Goal: Task Accomplishment & Management: Complete application form

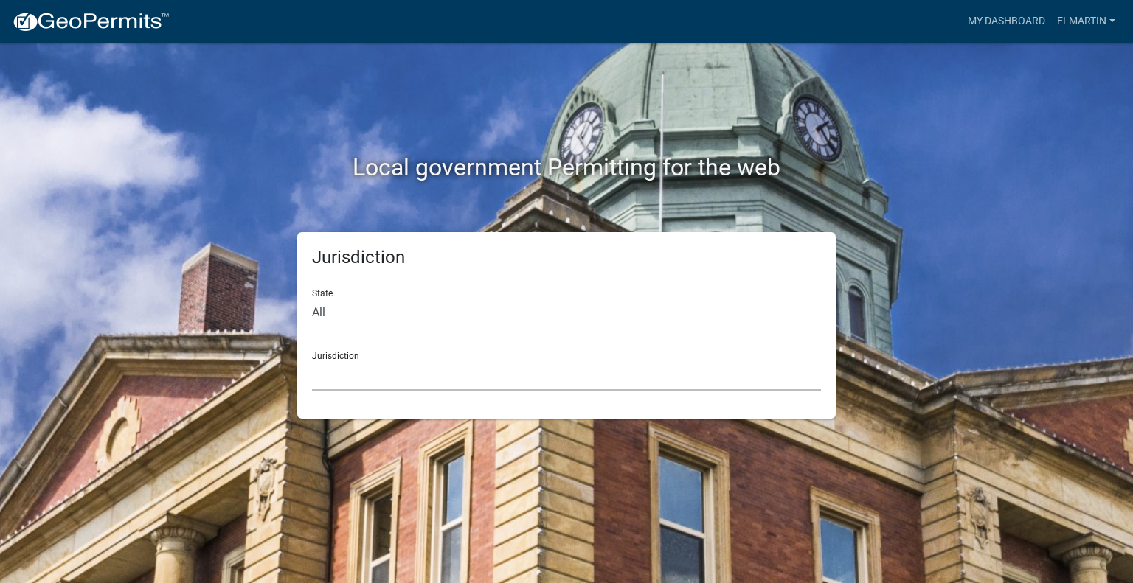
click at [345, 364] on select "Custer County, Colorado Cook County, Georgia Crawford County, Georgia Gilmer Co…" at bounding box center [566, 376] width 509 height 30
click at [94, 89] on div "Local government Permitting for the web Jurisdiction State All Colorado Georgia…" at bounding box center [566, 291] width 1133 height 583
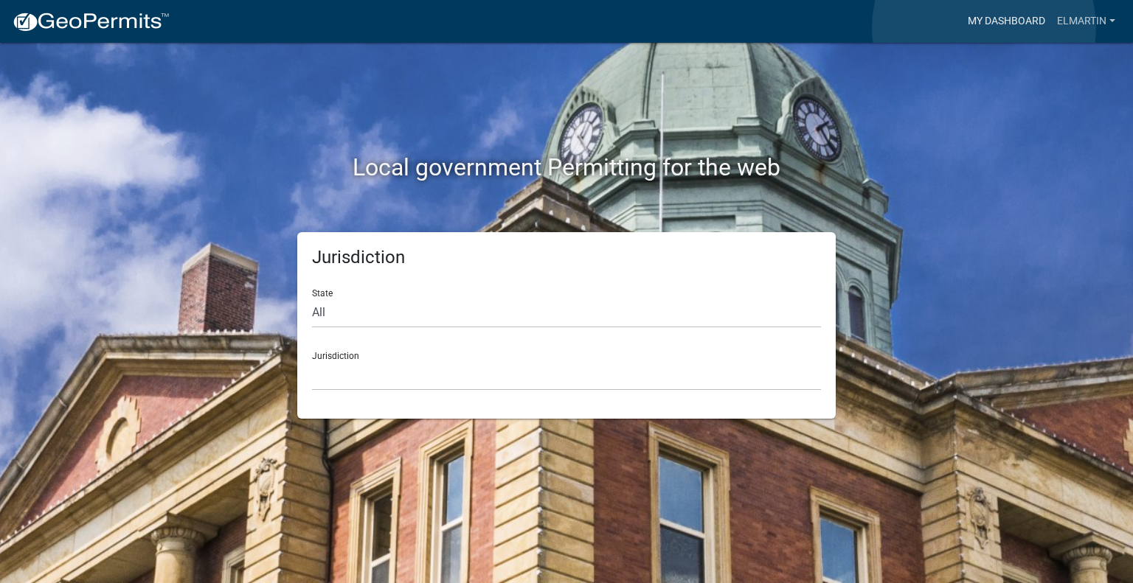
click at [984, 27] on link "My Dashboard" at bounding box center [1006, 21] width 89 height 28
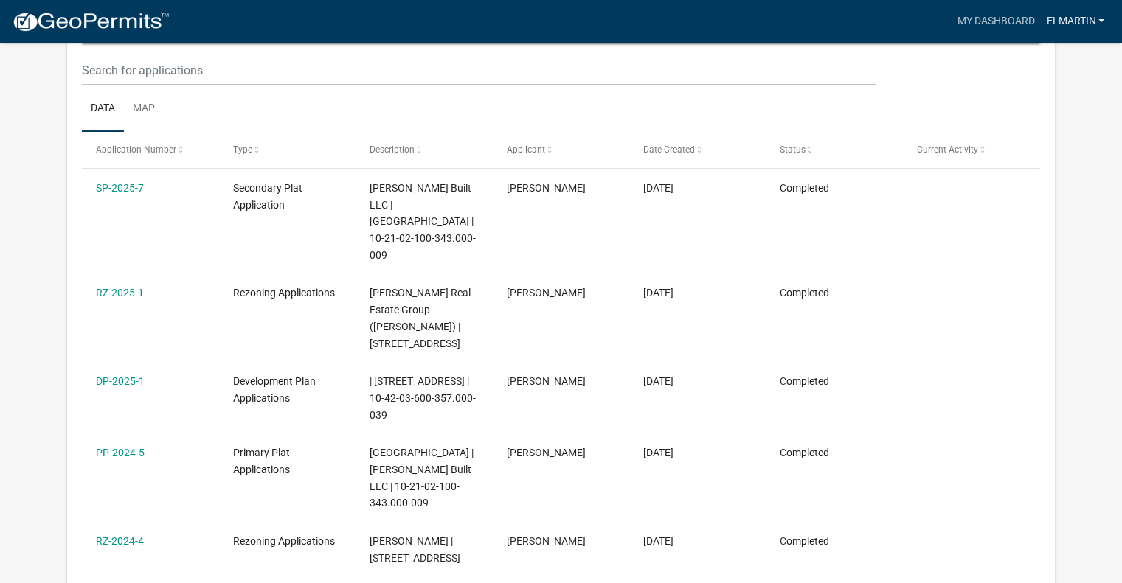
scroll to position [198, 0]
click at [1075, 19] on link "elmartin" at bounding box center [1075, 21] width 70 height 28
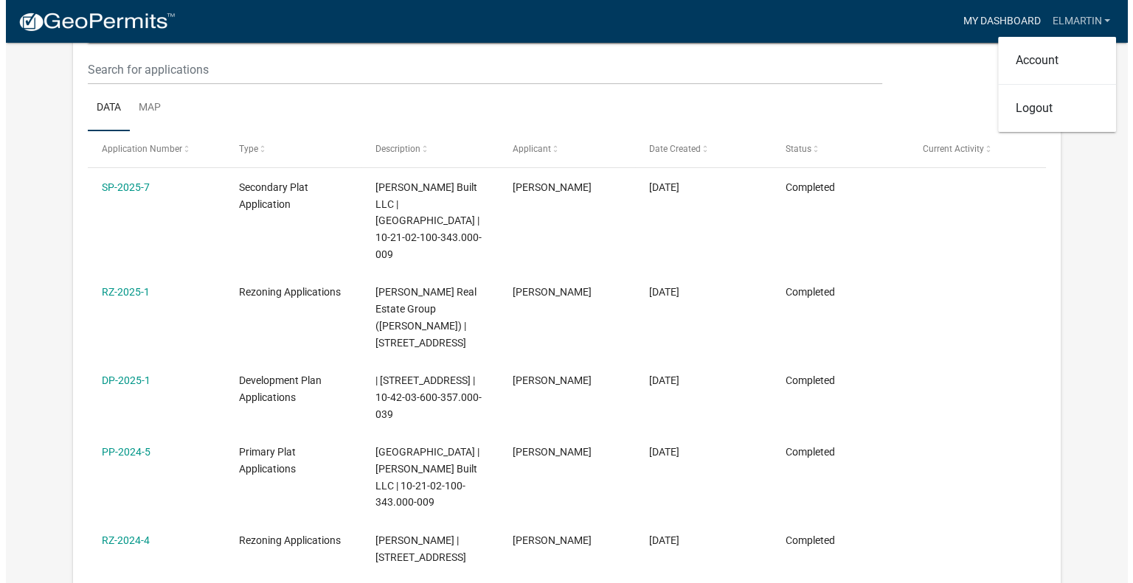
scroll to position [0, 0]
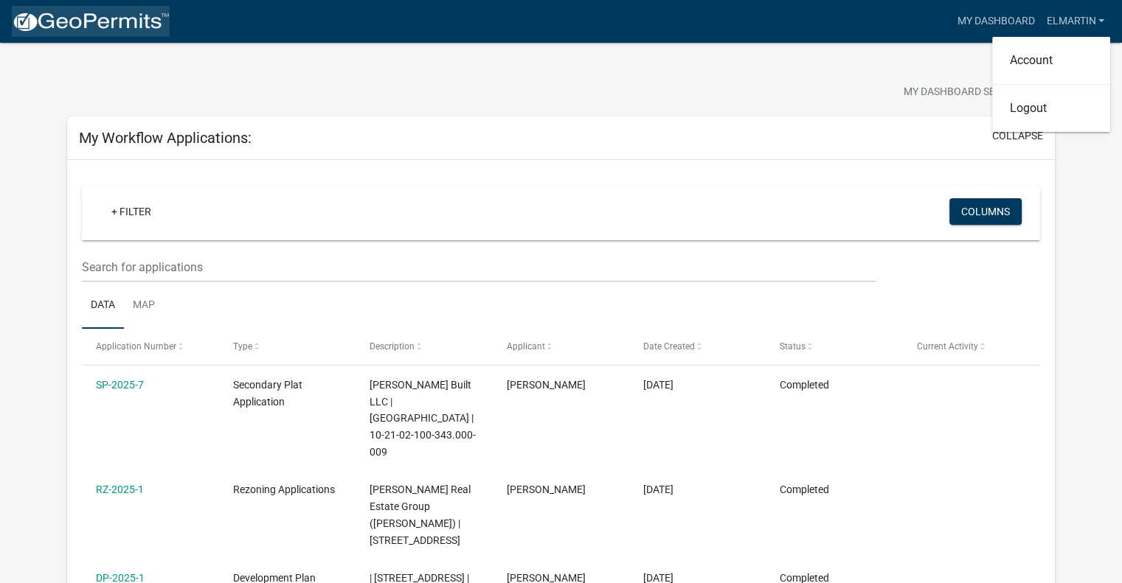
click at [94, 23] on img at bounding box center [91, 22] width 158 height 22
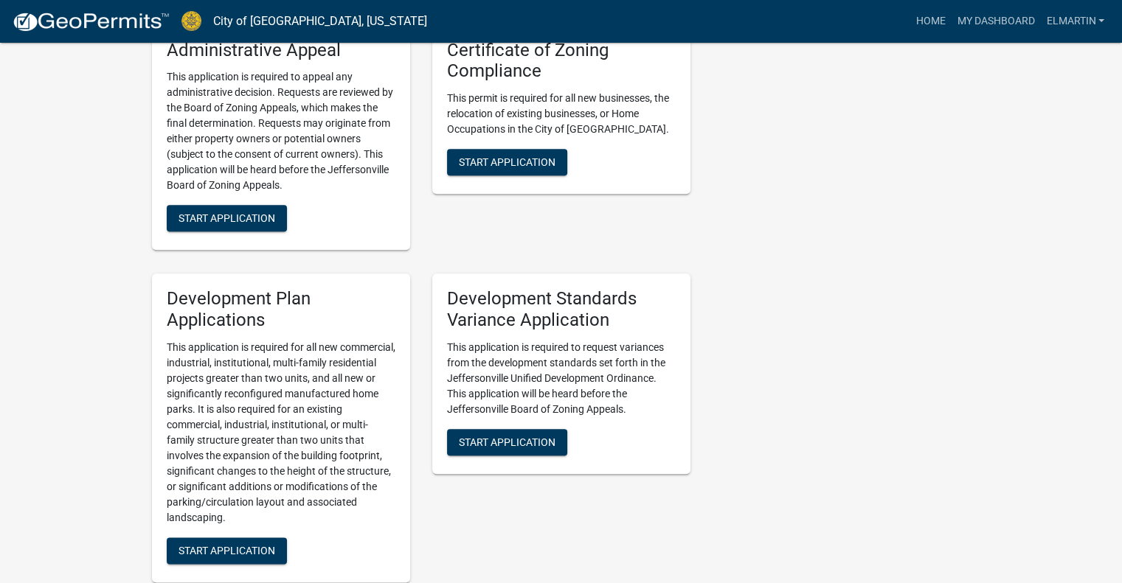
scroll to position [1696, 0]
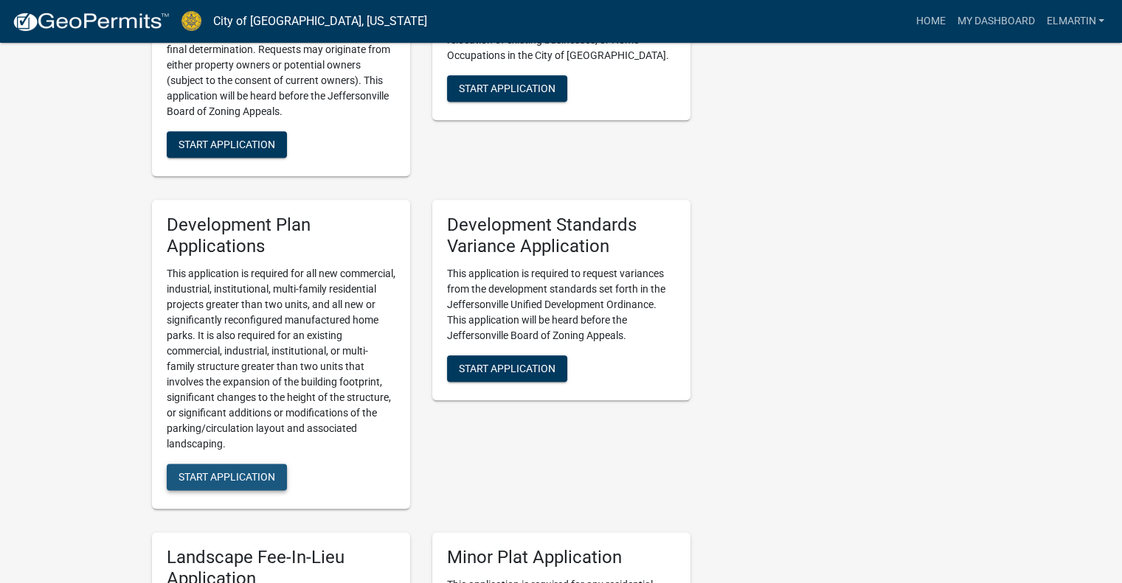
click at [212, 471] on span "Start Application" at bounding box center [226, 477] width 97 height 12
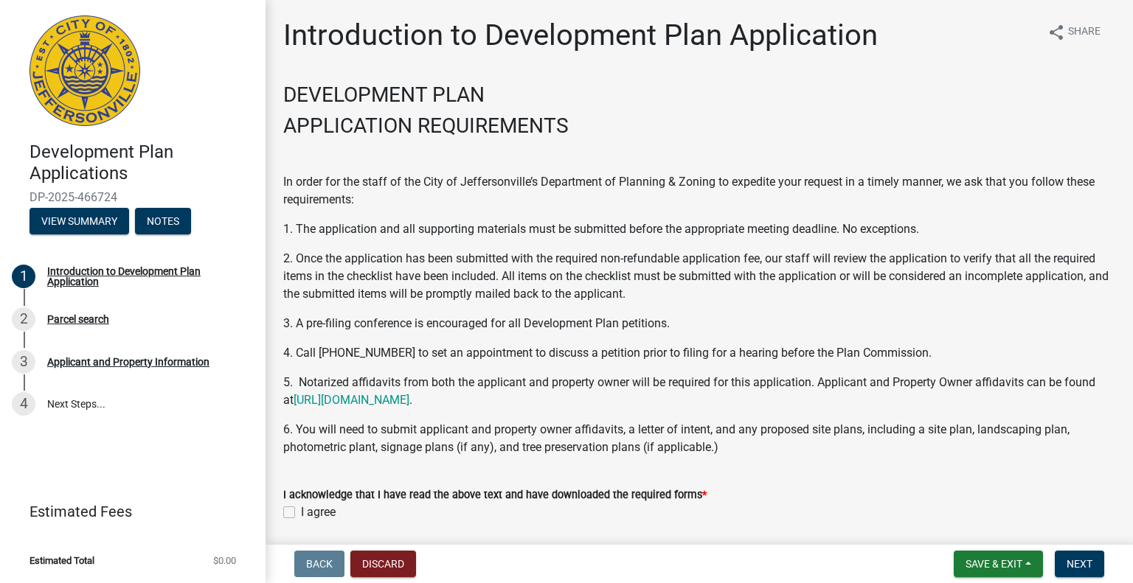
click at [301, 508] on label "I agree" at bounding box center [318, 513] width 35 height 18
click at [301, 508] on input "I agree" at bounding box center [306, 509] width 10 height 10
checkbox input "true"
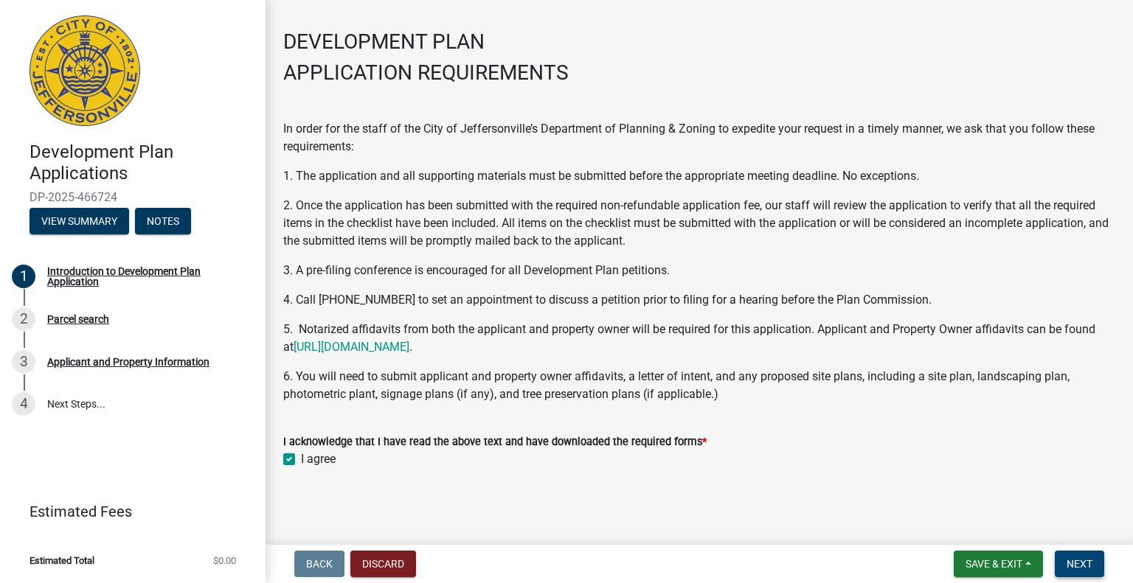
click at [1086, 563] on span "Next" at bounding box center [1079, 564] width 26 height 12
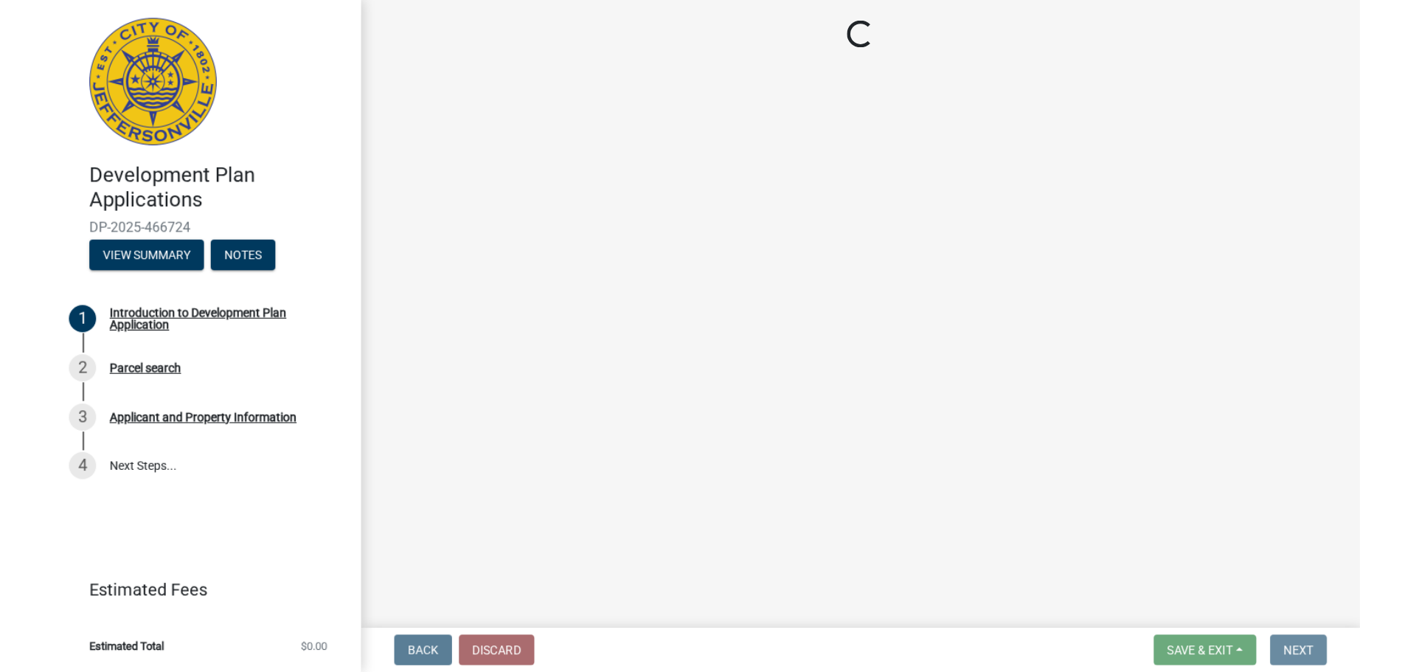
scroll to position [0, 0]
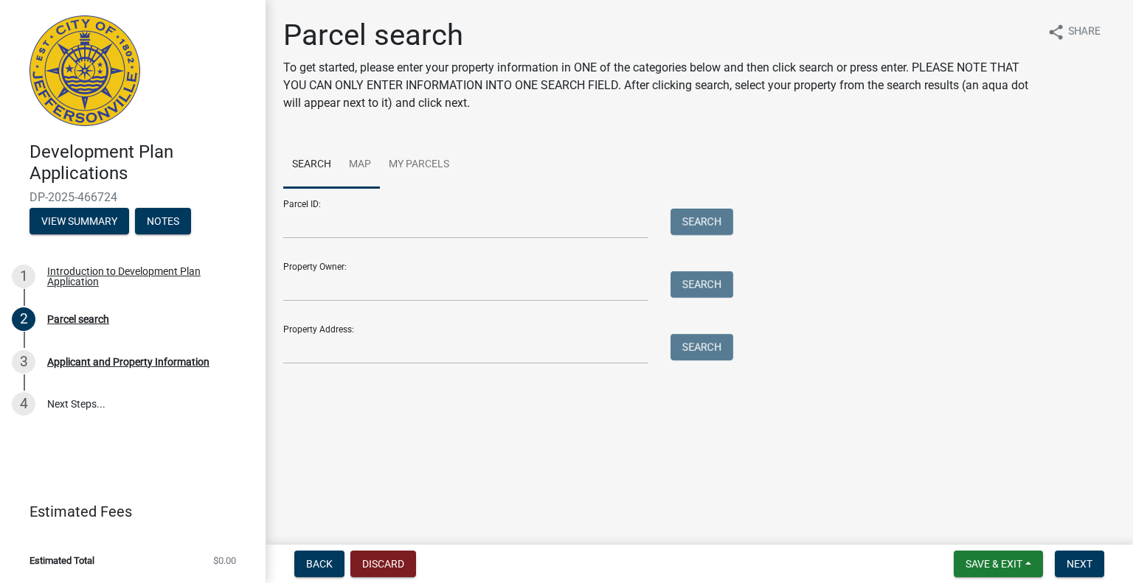
click at [353, 170] on link "Map" at bounding box center [360, 165] width 40 height 47
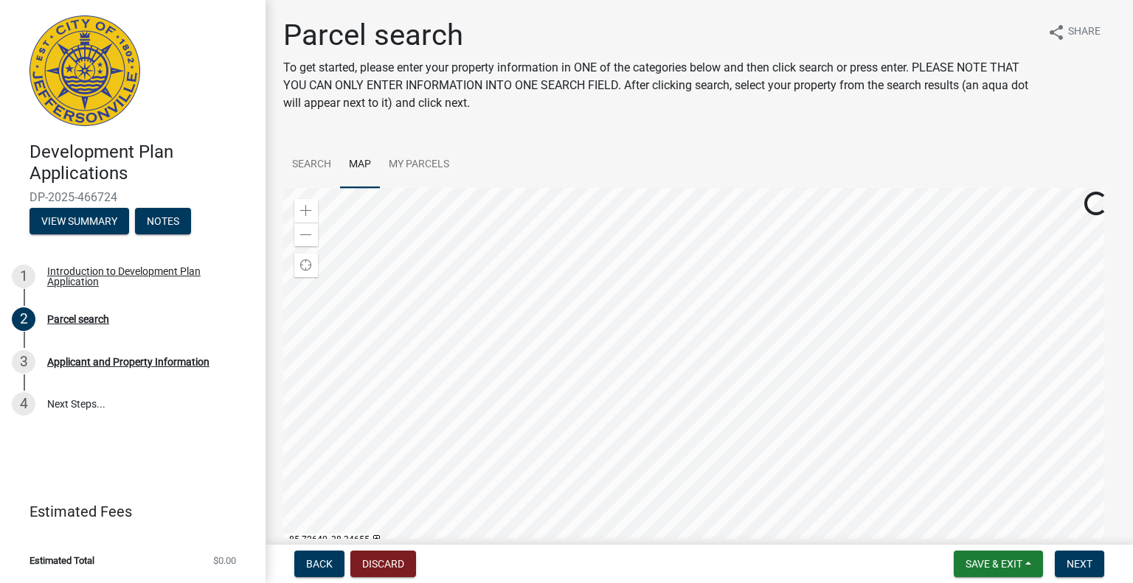
click at [645, 251] on div at bounding box center [699, 372] width 832 height 369
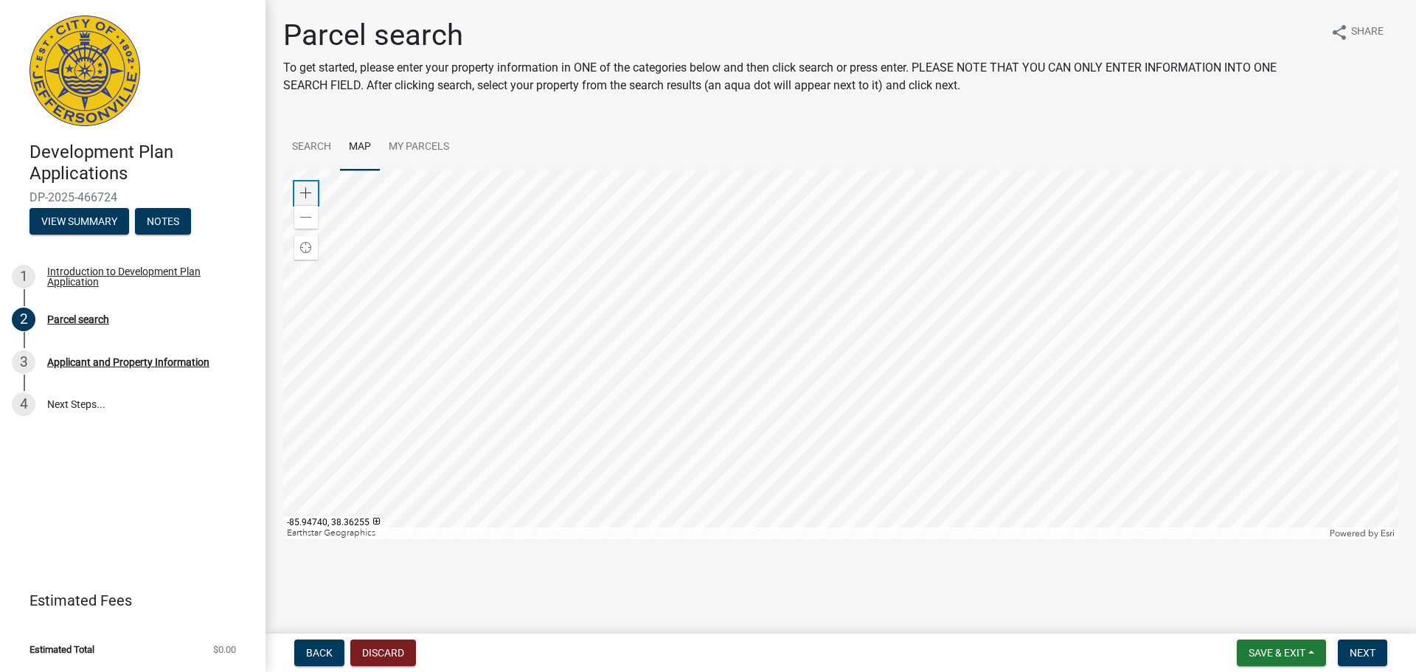
click at [312, 190] on div "Zoom in" at bounding box center [306, 193] width 24 height 24
click at [311, 190] on span at bounding box center [306, 193] width 12 height 12
click at [825, 490] on div at bounding box center [840, 354] width 1115 height 369
click at [730, 206] on div at bounding box center [840, 354] width 1115 height 369
click at [840, 295] on div at bounding box center [840, 354] width 1115 height 369
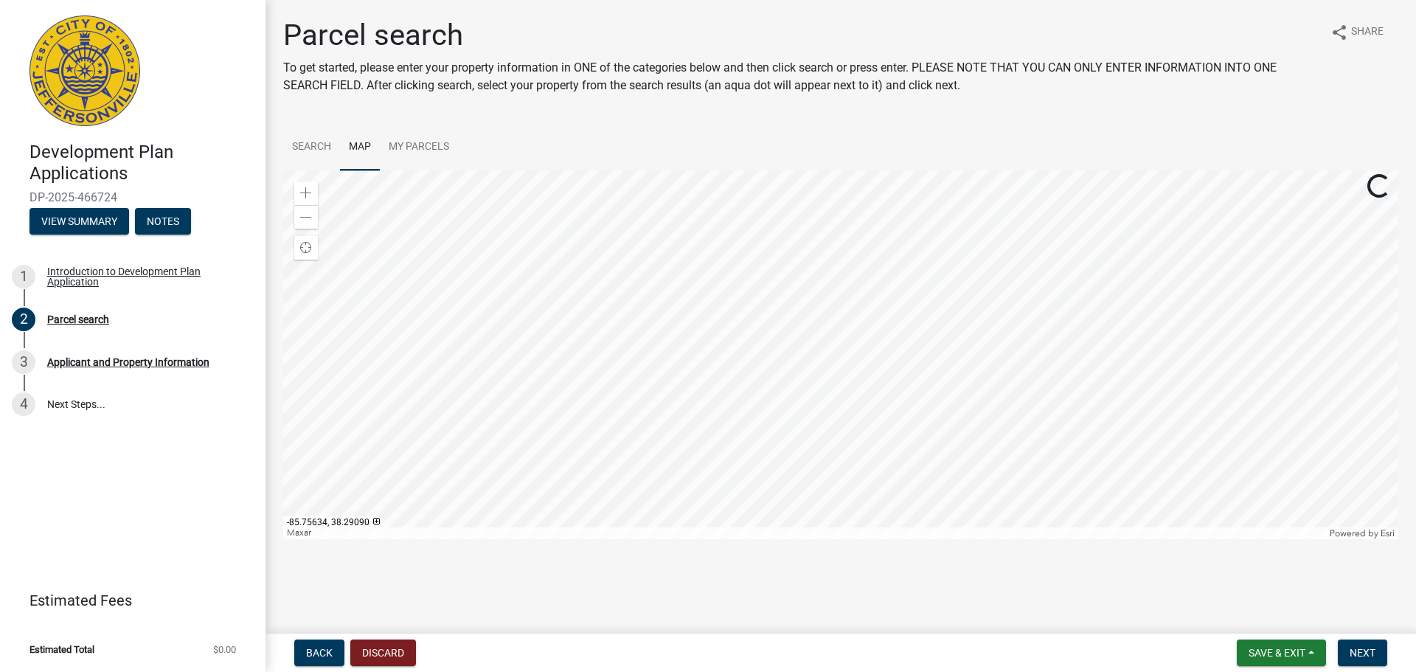
click at [640, 447] on div at bounding box center [840, 354] width 1115 height 369
click at [304, 189] on span at bounding box center [306, 193] width 12 height 12
click at [690, 539] on div at bounding box center [840, 354] width 1115 height 369
click at [682, 539] on div at bounding box center [840, 354] width 1115 height 369
click at [713, 378] on div at bounding box center [840, 354] width 1115 height 369
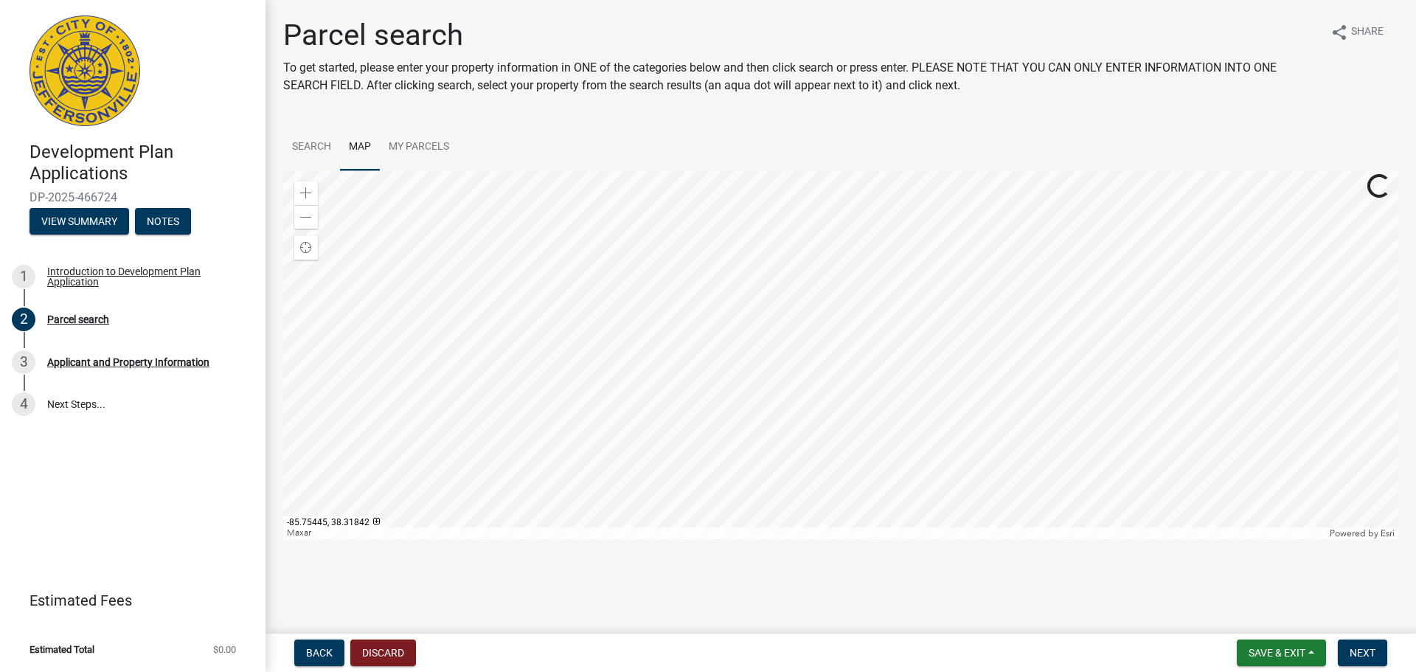
click at [647, 409] on div at bounding box center [840, 354] width 1115 height 369
click at [661, 506] on div at bounding box center [840, 354] width 1115 height 369
click at [308, 192] on span at bounding box center [306, 193] width 12 height 12
click at [656, 447] on div at bounding box center [840, 354] width 1115 height 369
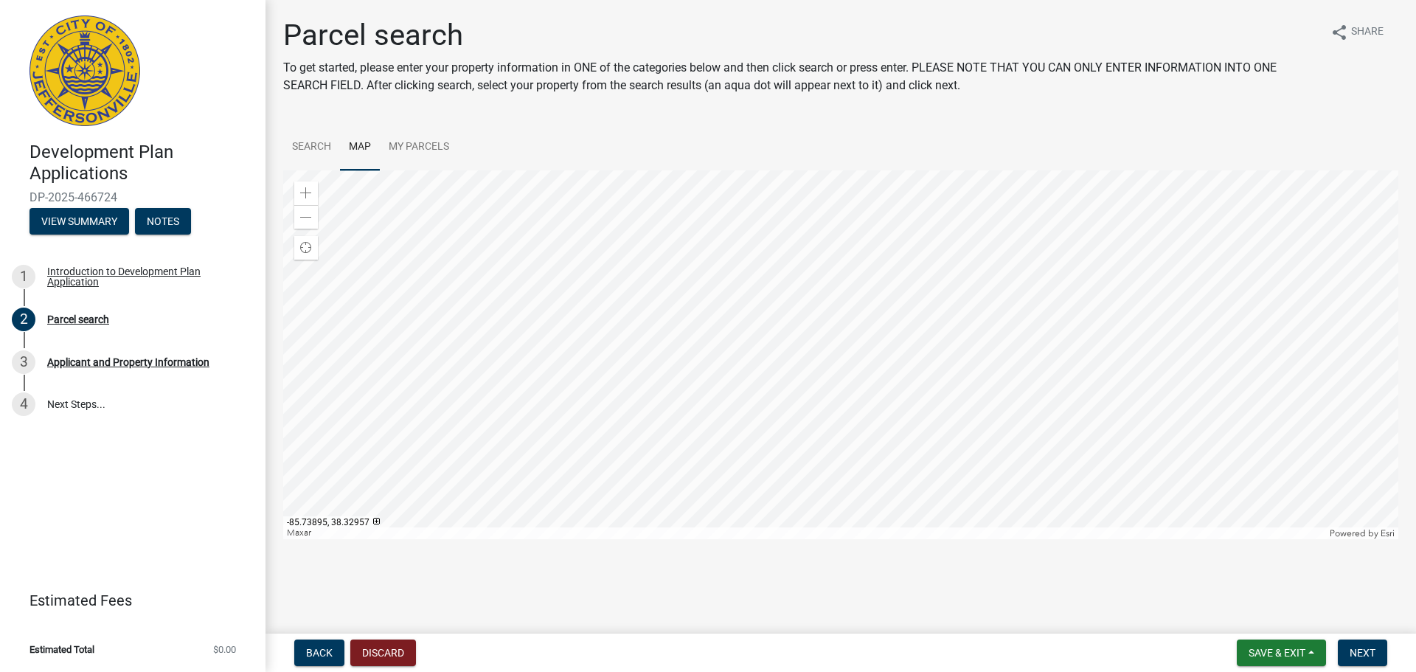
click at [903, 364] on div at bounding box center [840, 354] width 1115 height 369
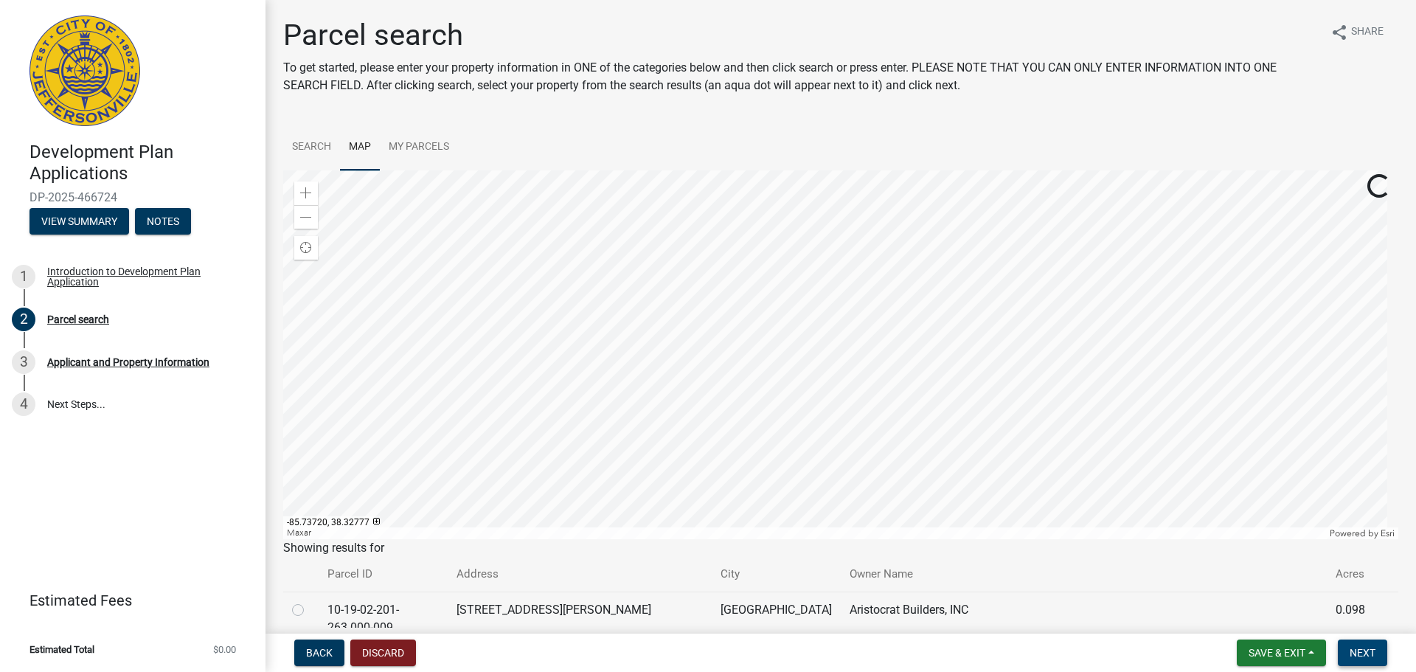
click at [1132, 583] on span "Next" at bounding box center [1363, 653] width 26 height 12
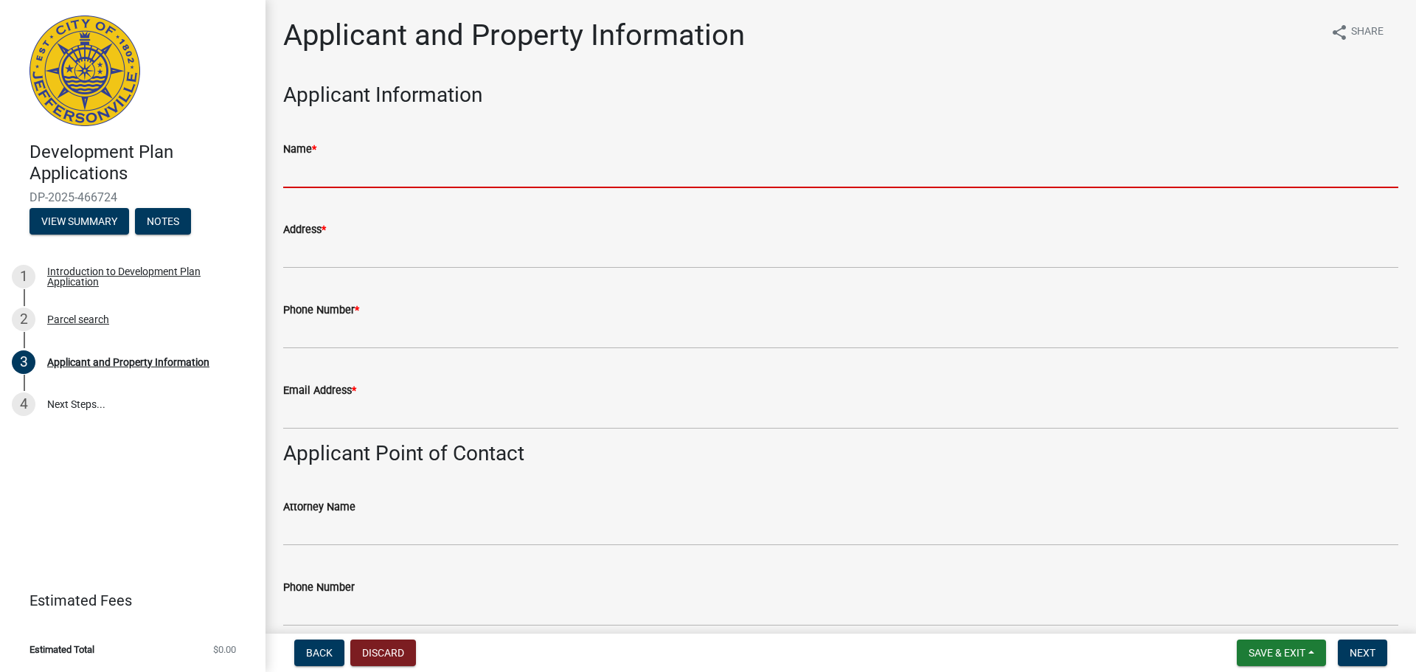
click at [336, 178] on input "Name *" at bounding box center [840, 173] width 1115 height 30
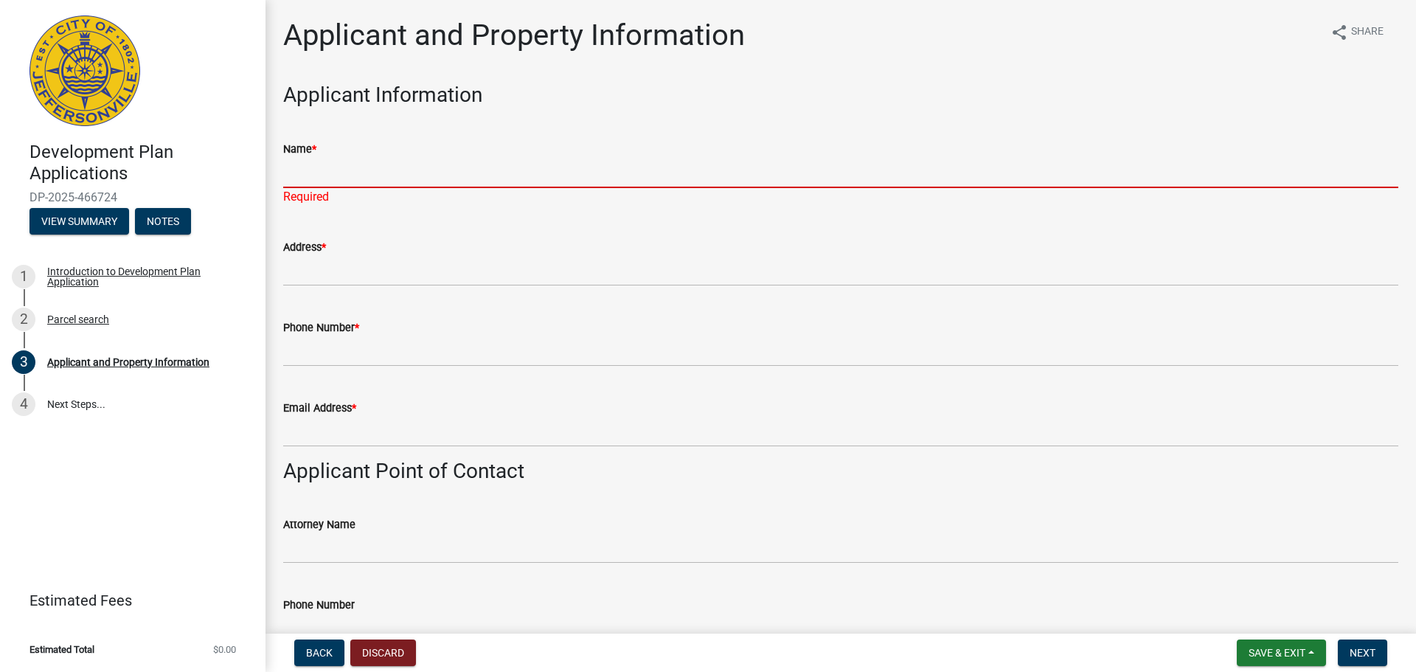
click at [378, 164] on input "Name *" at bounding box center [840, 173] width 1115 height 30
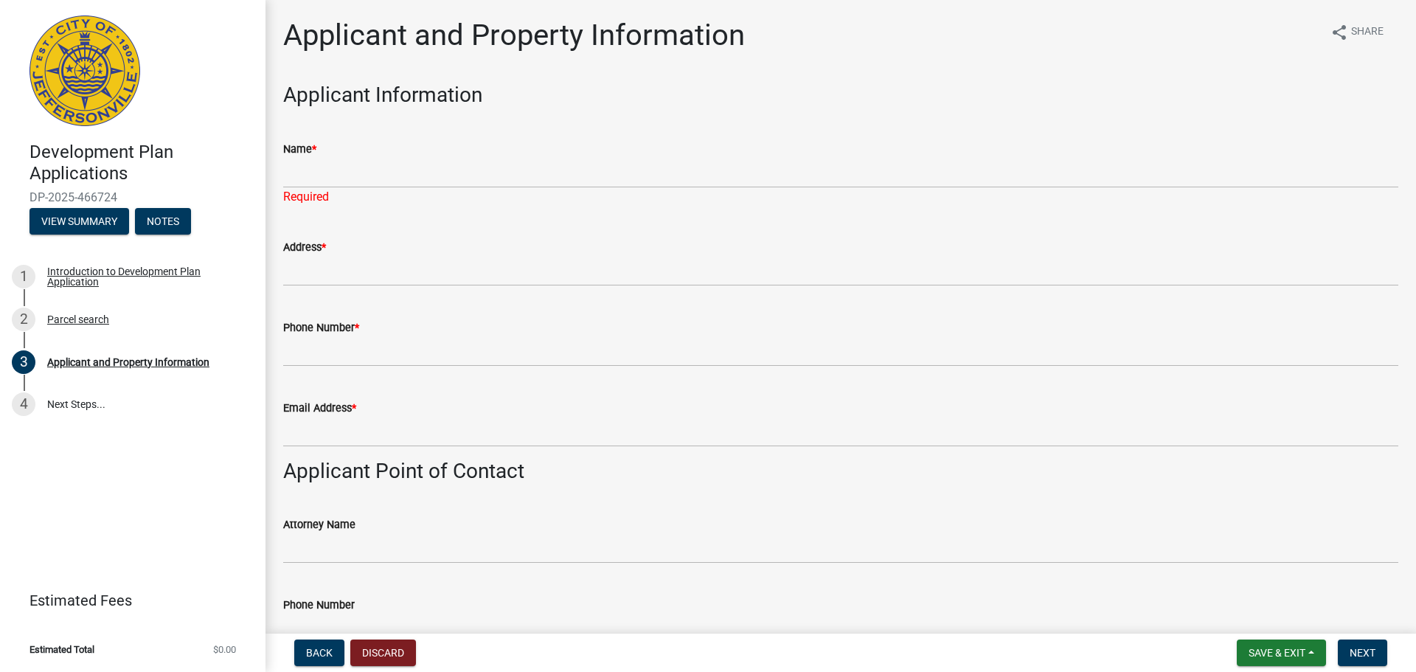
click at [334, 230] on div "Address *" at bounding box center [840, 252] width 1115 height 69
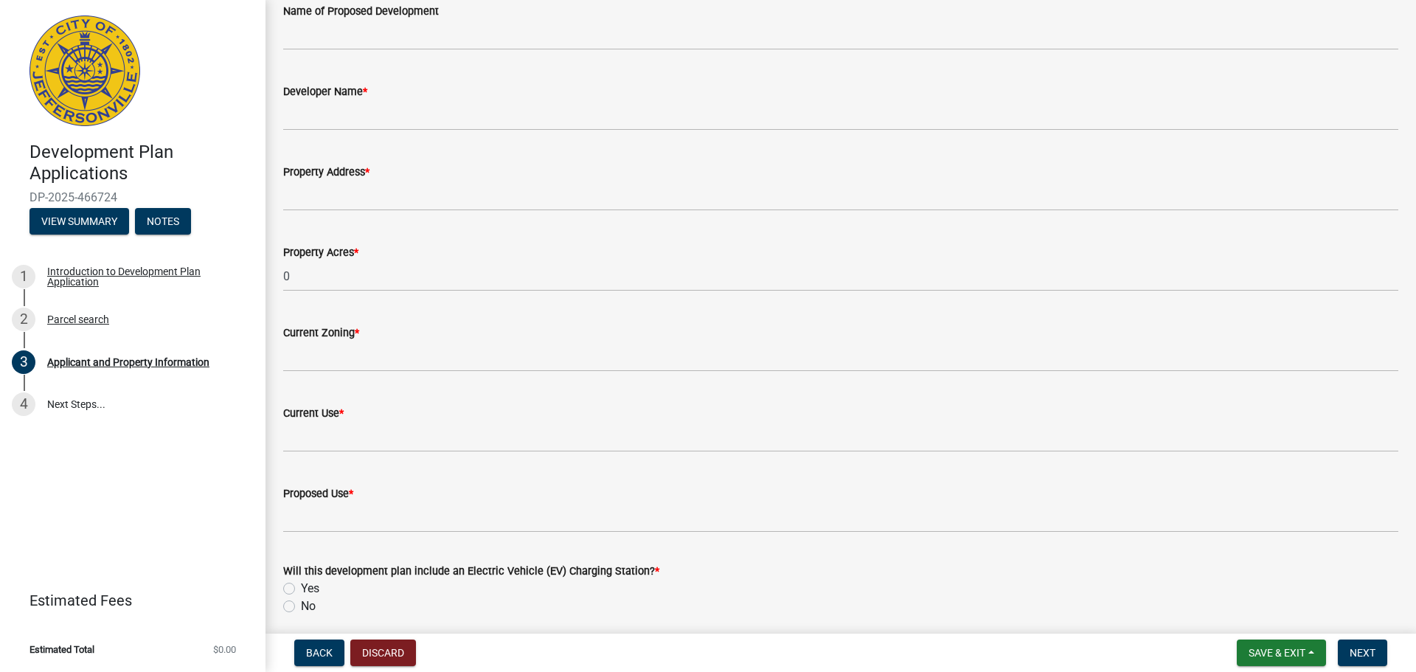
scroll to position [1091, 0]
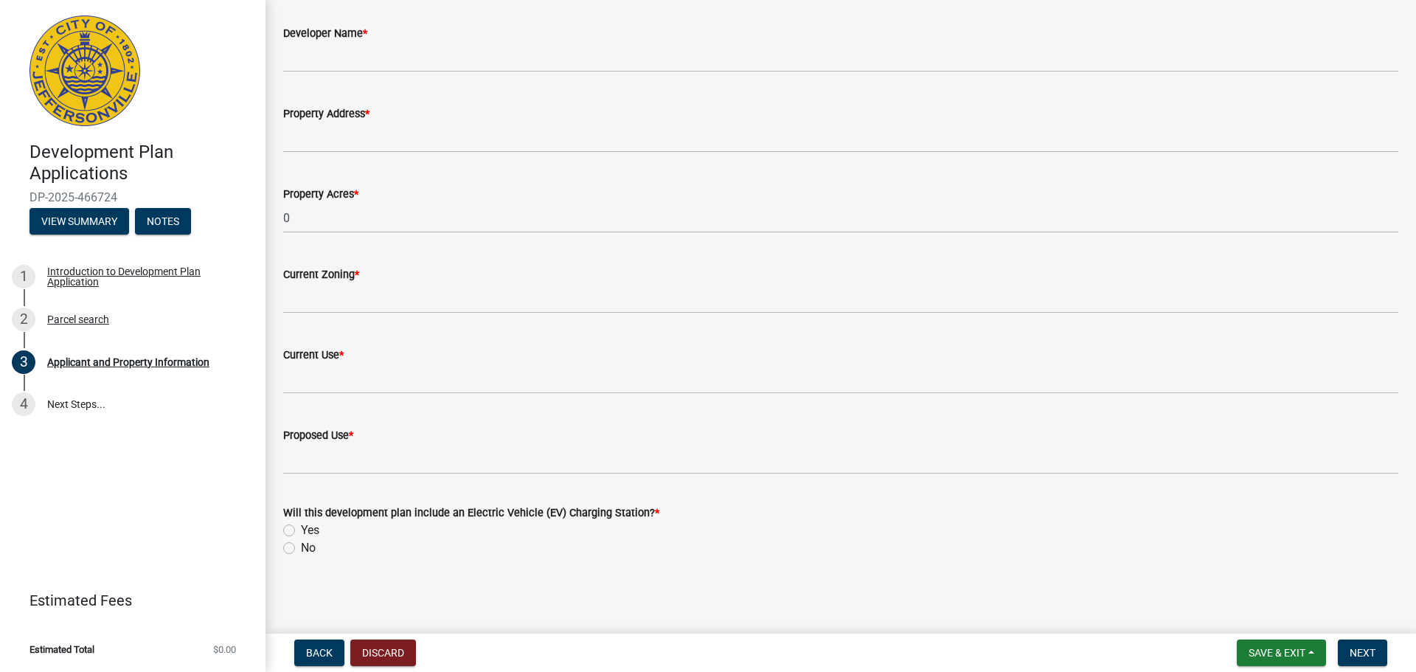
click at [301, 550] on label "No" at bounding box center [308, 548] width 15 height 18
click at [301, 549] on input "No" at bounding box center [306, 544] width 10 height 10
radio input "true"
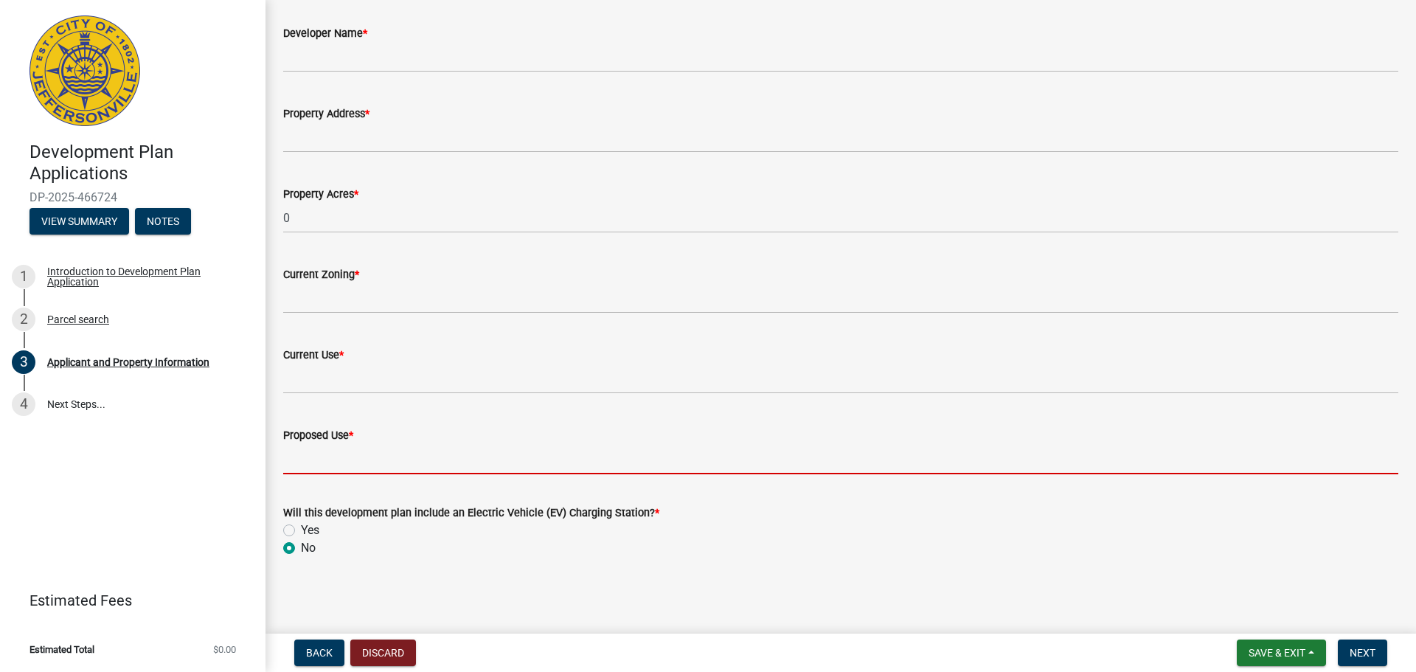
click at [452, 467] on input "Proposed Use *" at bounding box center [840, 459] width 1115 height 30
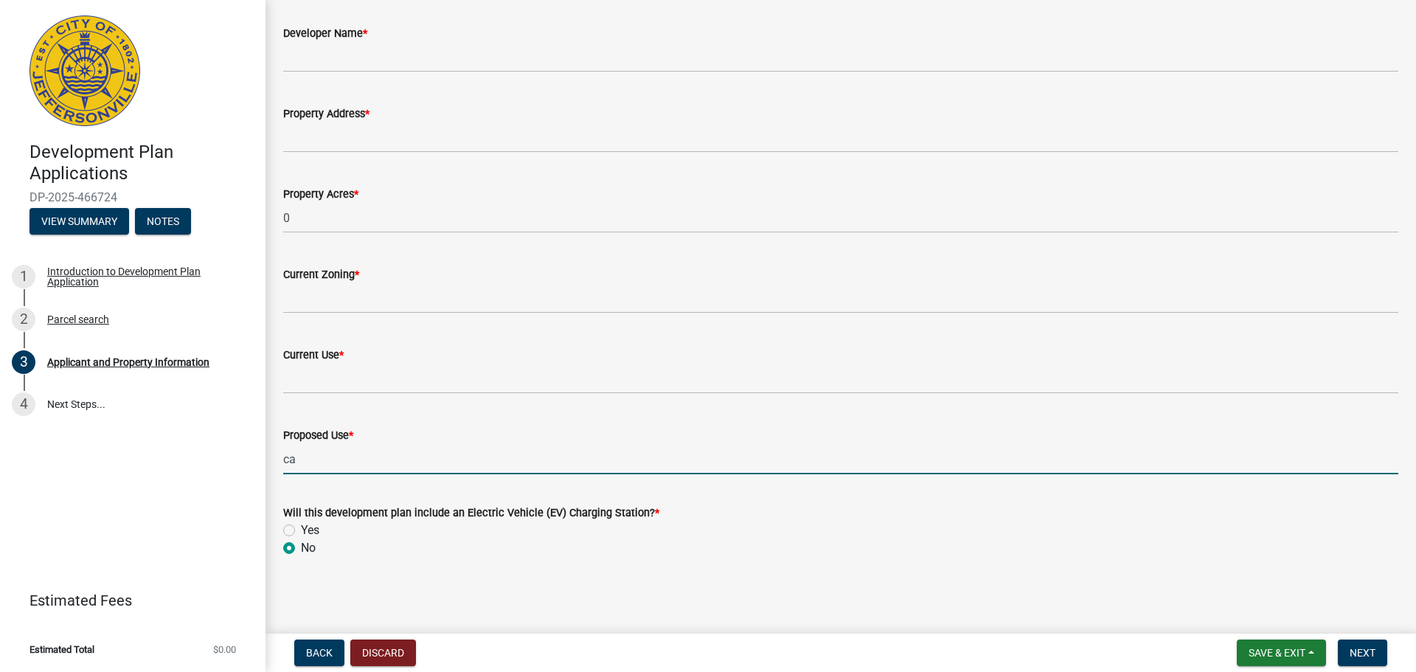
type input "c"
type input "Car Dealership"
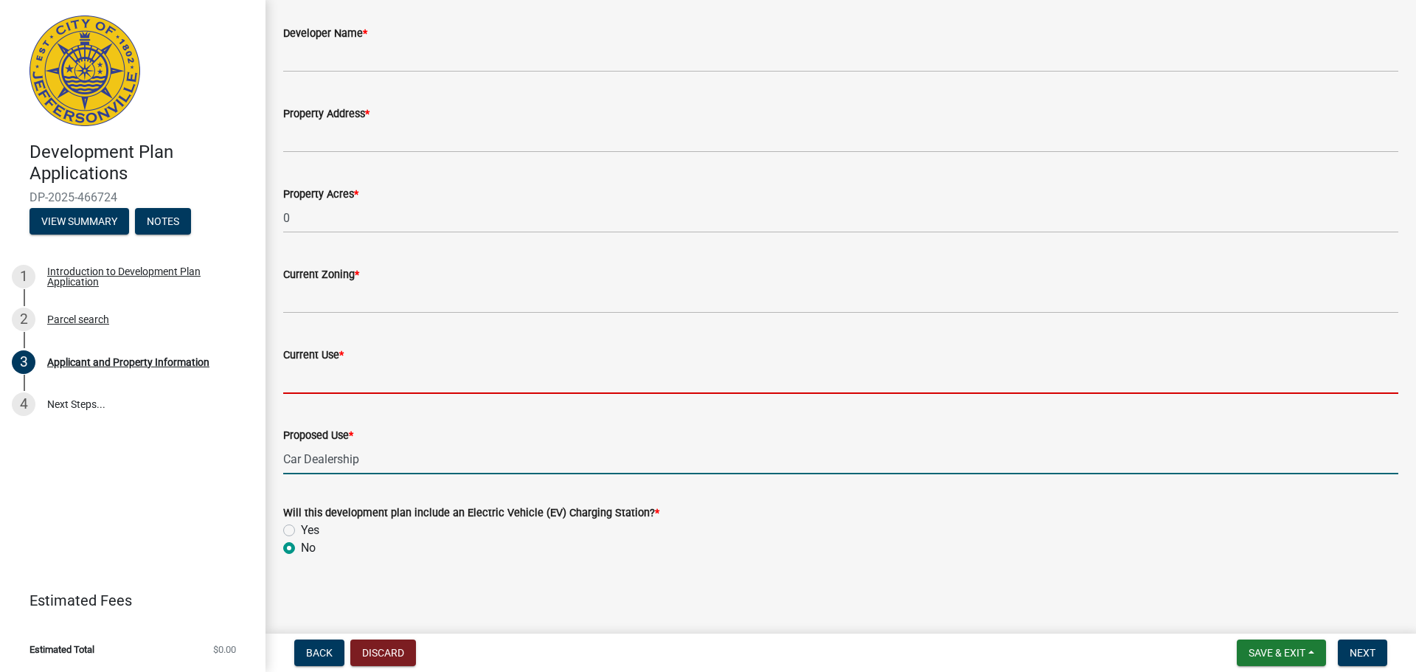
click at [500, 383] on input "Current Use *" at bounding box center [840, 379] width 1115 height 30
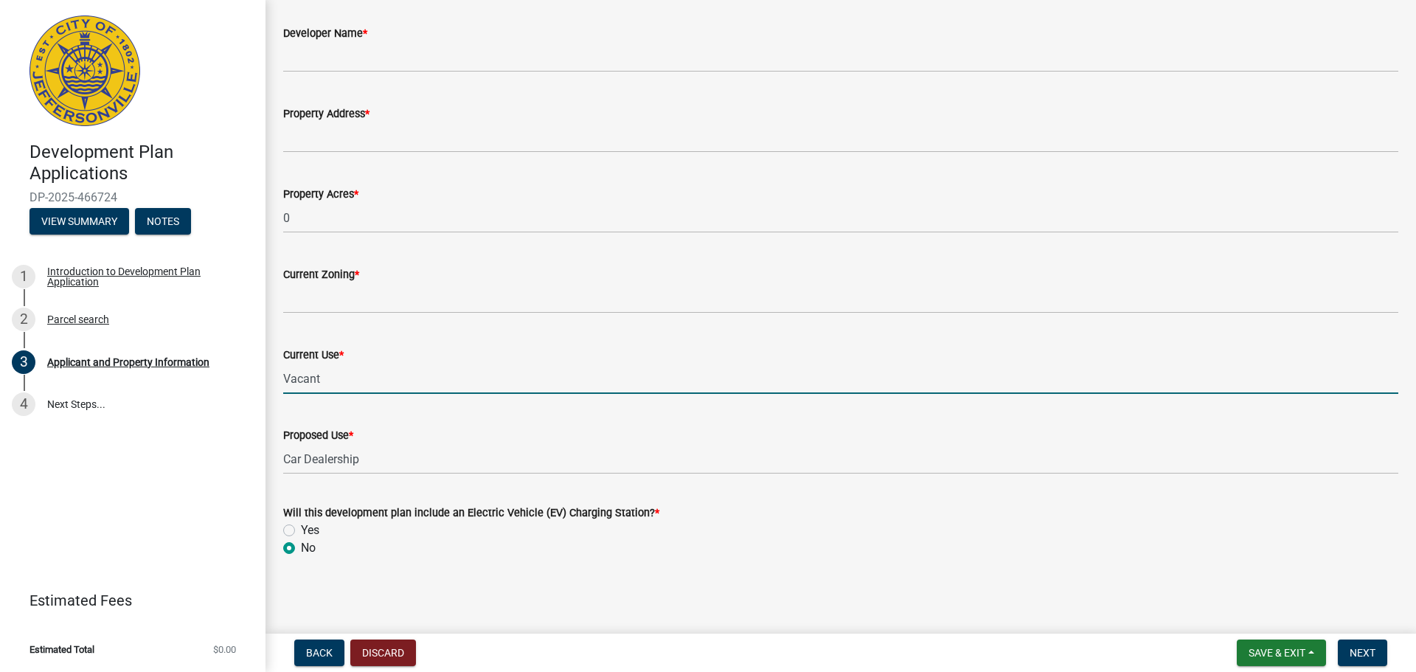
type input "Vacant"
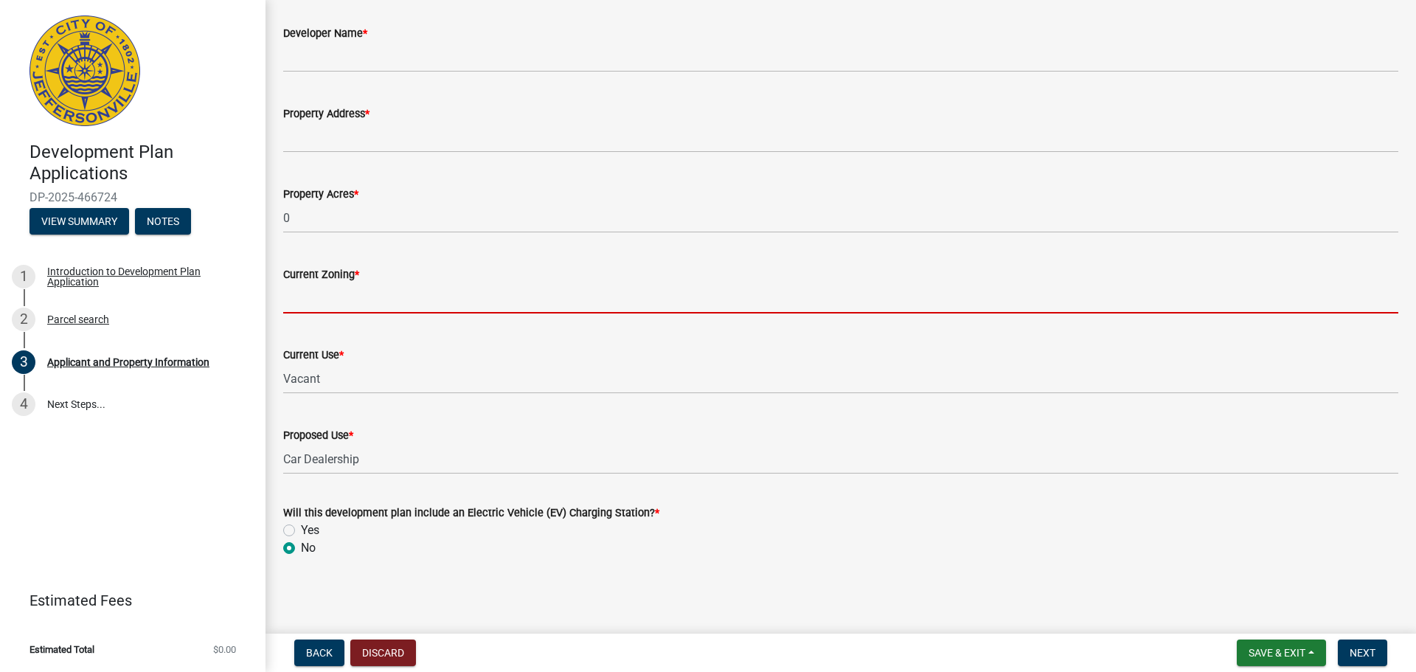
click at [364, 298] on input "Current Zoning *" at bounding box center [840, 298] width 1115 height 30
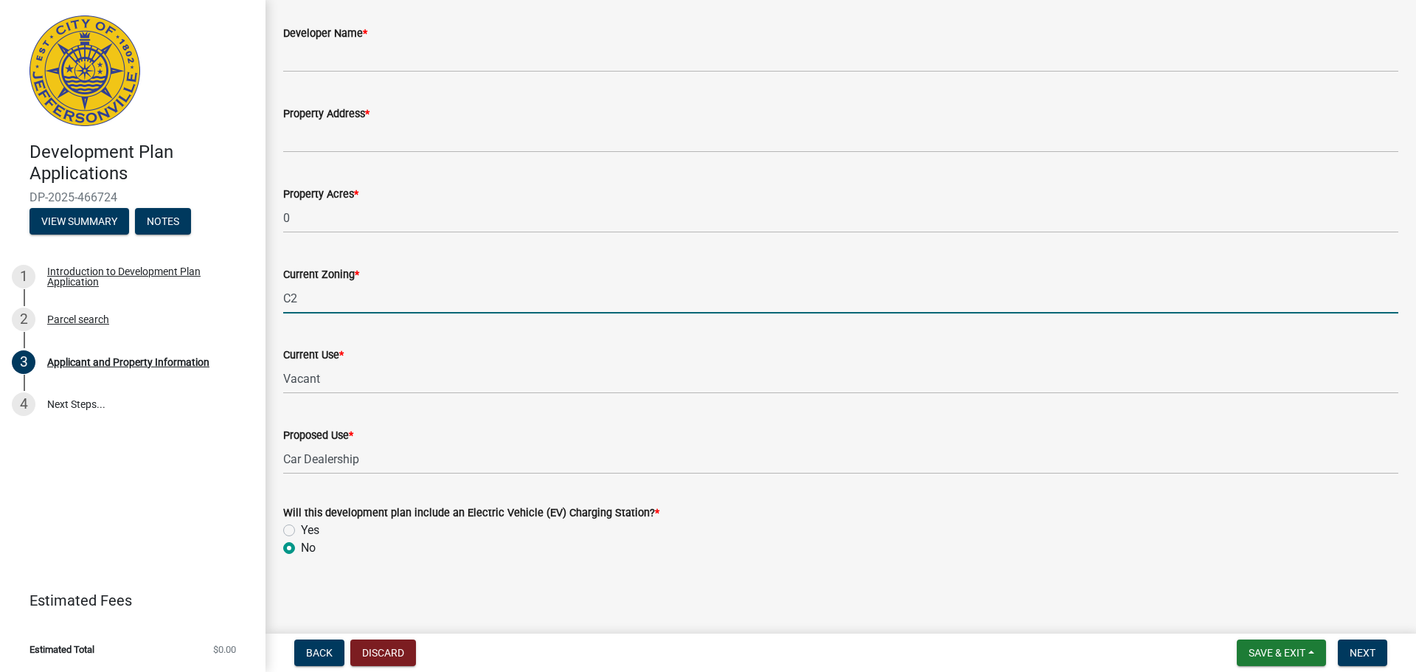
type input "C2"
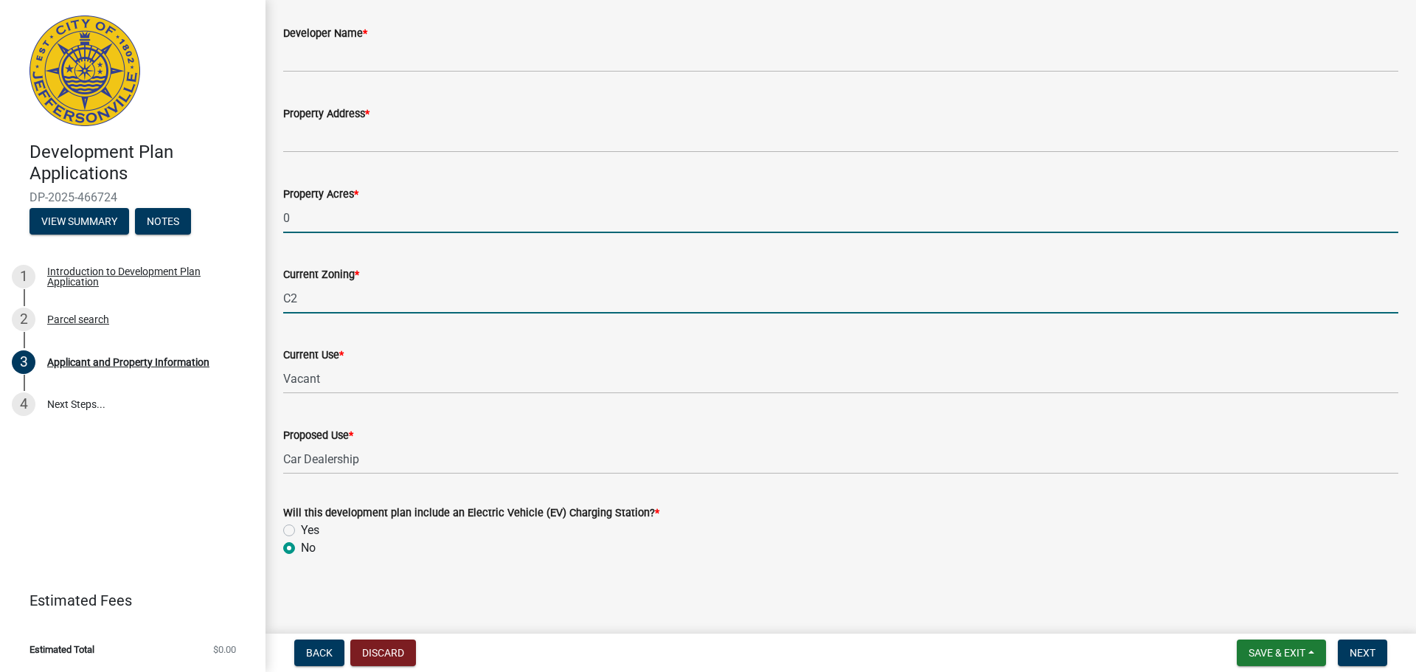
click at [377, 222] on input "0" at bounding box center [840, 218] width 1115 height 30
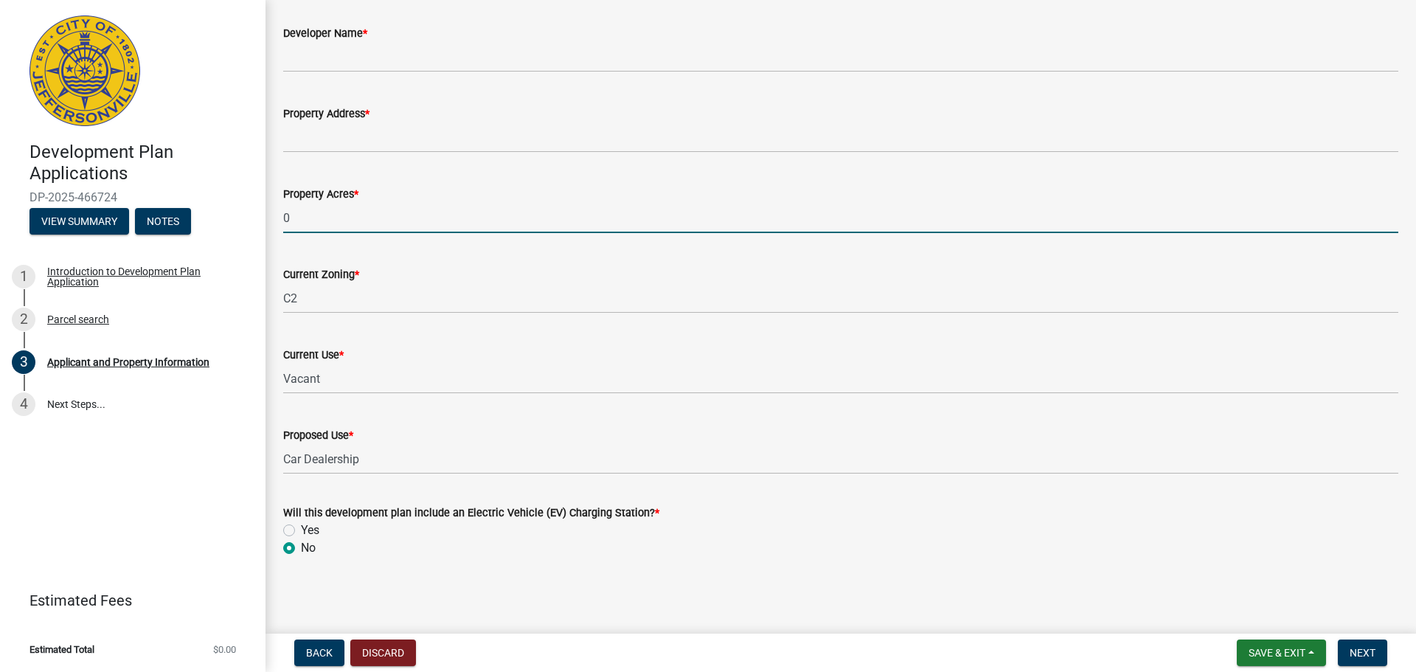
click at [377, 153] on wm-data-entity-input "Property Address *" at bounding box center [840, 124] width 1115 height 80
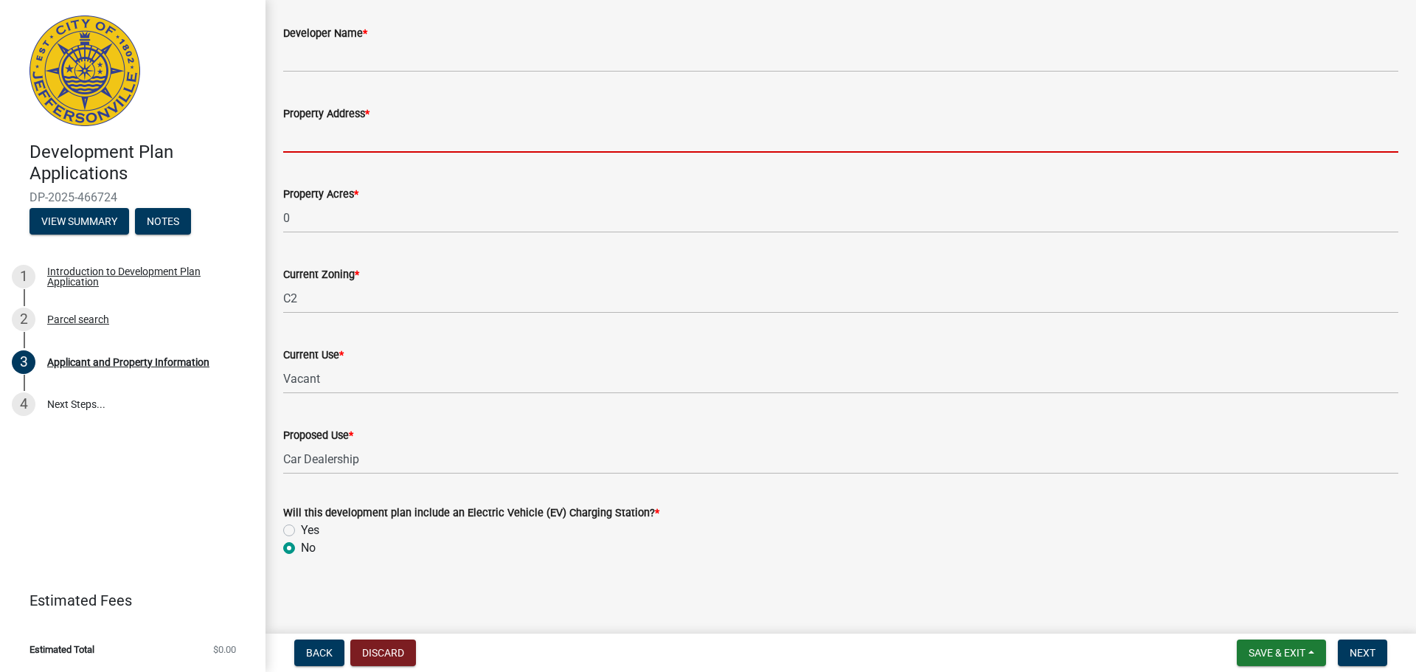
click at [375, 142] on input "Property Address *" at bounding box center [840, 137] width 1115 height 30
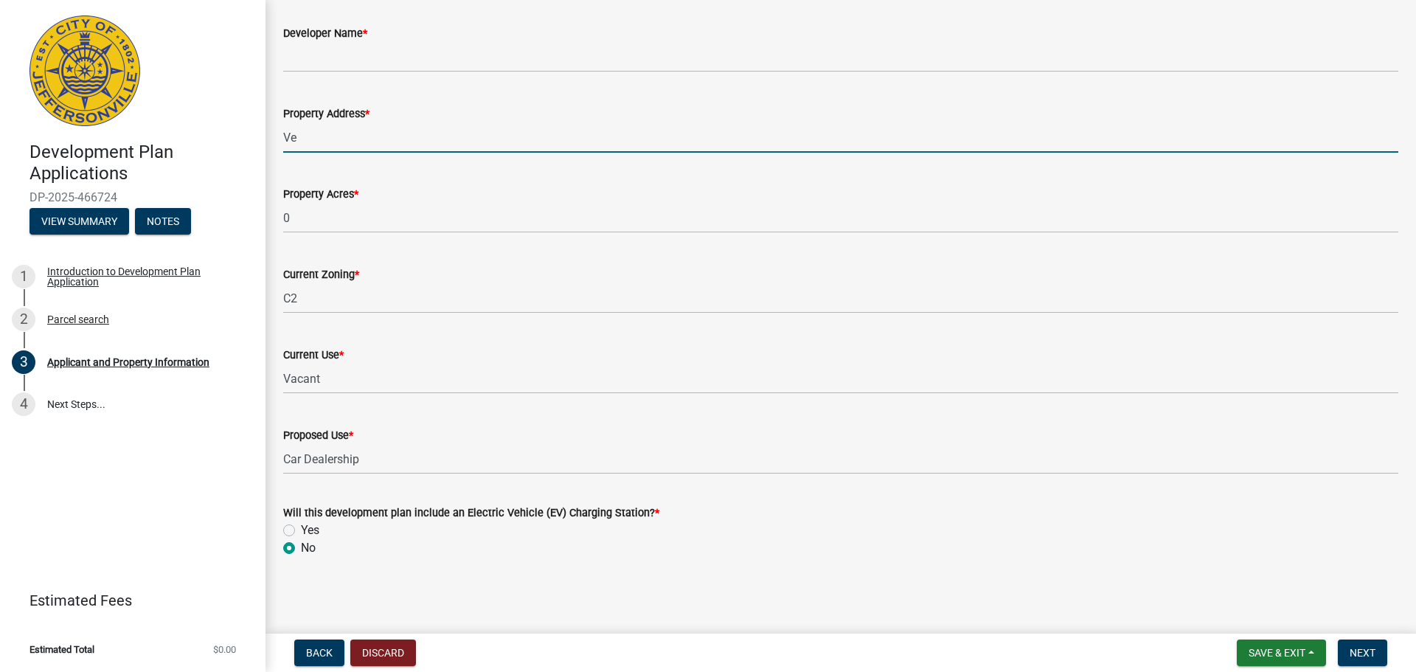
type input "V"
type input "1761 [GEOGRAPHIC_DATA], [GEOGRAPHIC_DATA], IN 47130"
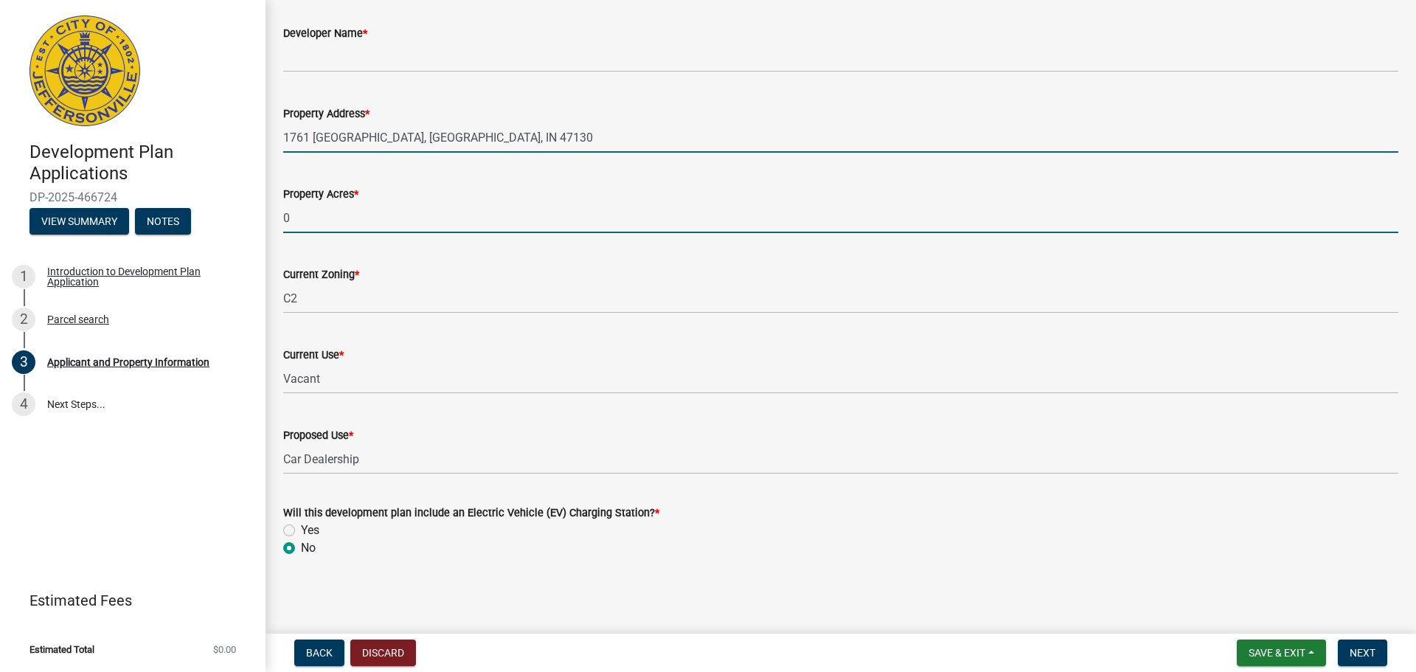
click at [507, 209] on input "0" at bounding box center [840, 218] width 1115 height 30
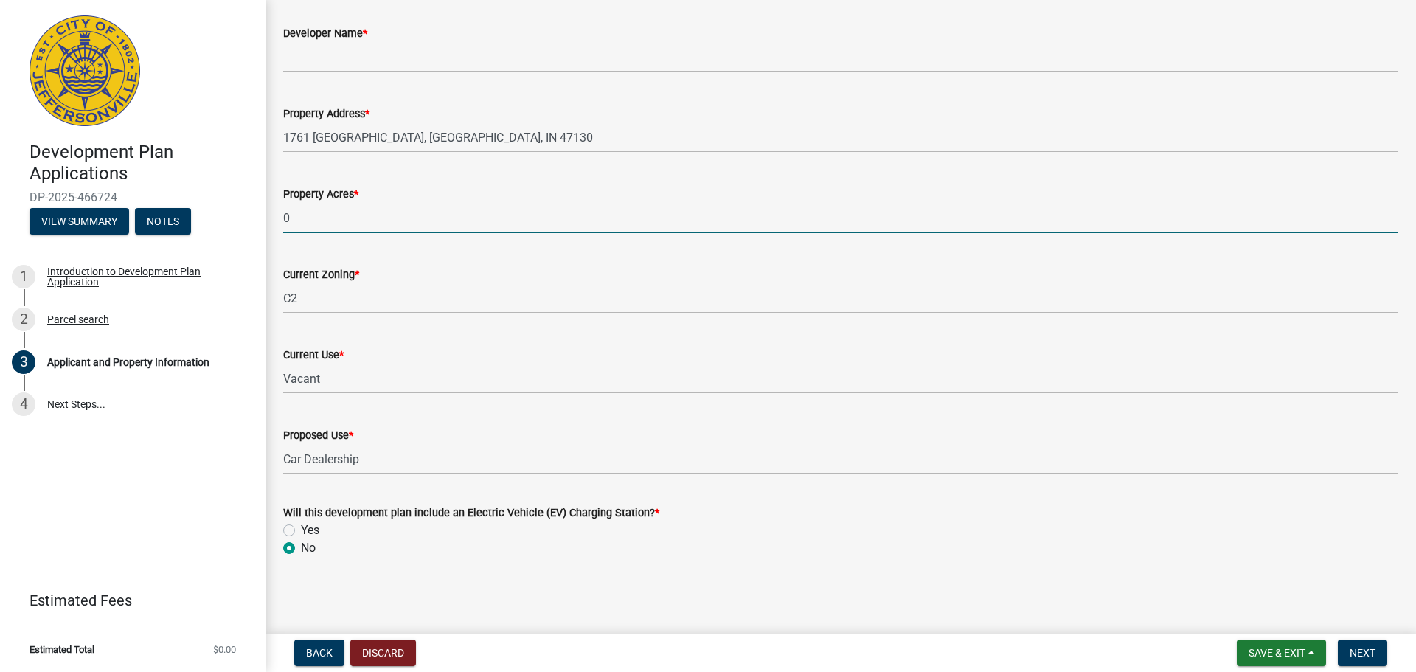
drag, startPoint x: 379, startPoint y: 223, endPoint x: 269, endPoint y: 215, distance: 110.1
click at [378, 204] on input "0" at bounding box center [840, 218] width 1115 height 30
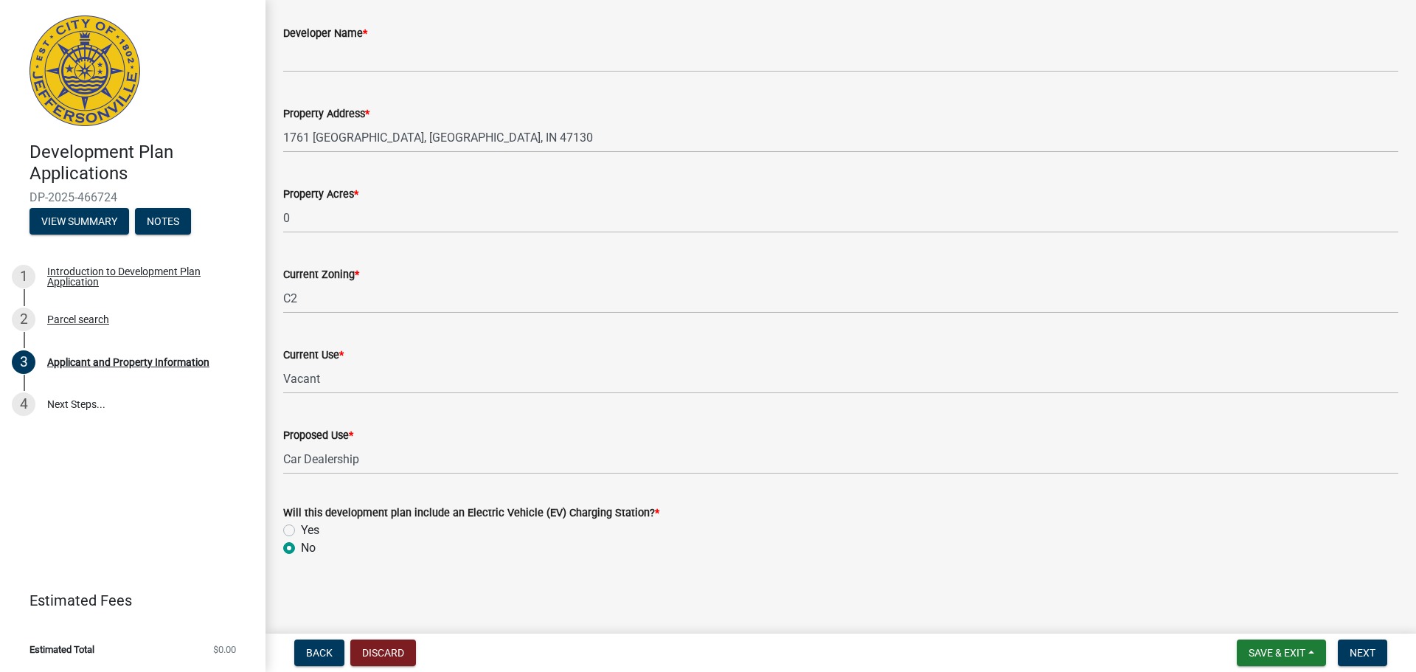
drag, startPoint x: 617, startPoint y: 531, endPoint x: 783, endPoint y: 548, distance: 166.1
click at [617, 531] on div "Yes" at bounding box center [840, 530] width 1115 height 18
click at [1132, 583] on span "Save & Exit" at bounding box center [1277, 653] width 57 height 12
click at [1132, 583] on button "Save & Exit" at bounding box center [1267, 614] width 118 height 35
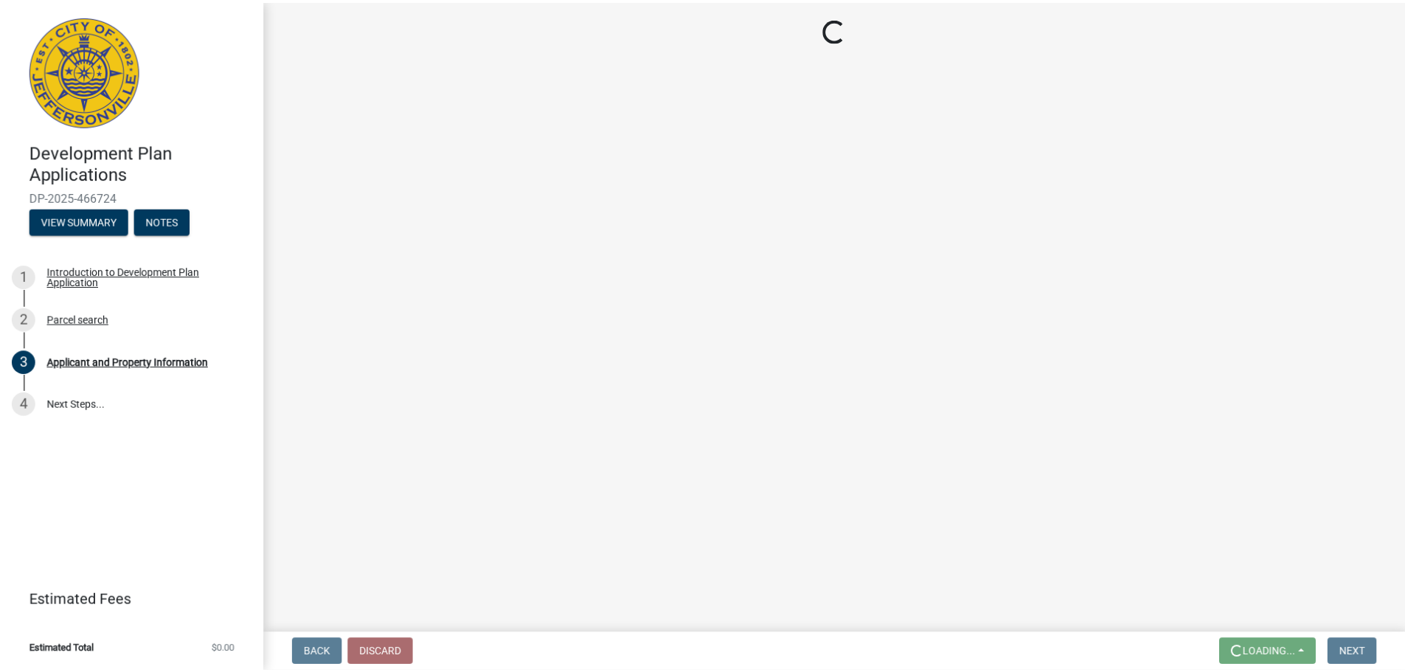
scroll to position [0, 0]
